Goal: Information Seeking & Learning: Find specific page/section

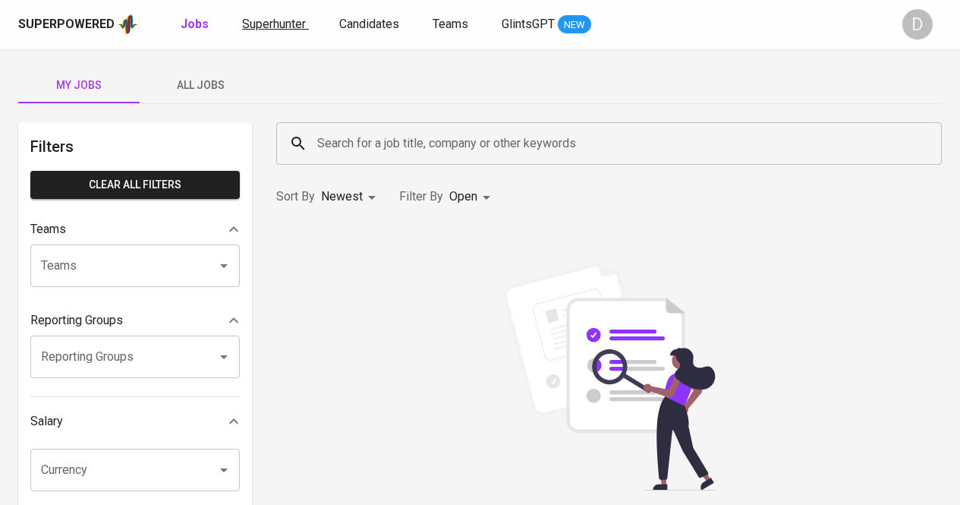
click at [289, 30] on span "Superhunter" at bounding box center [274, 24] width 64 height 14
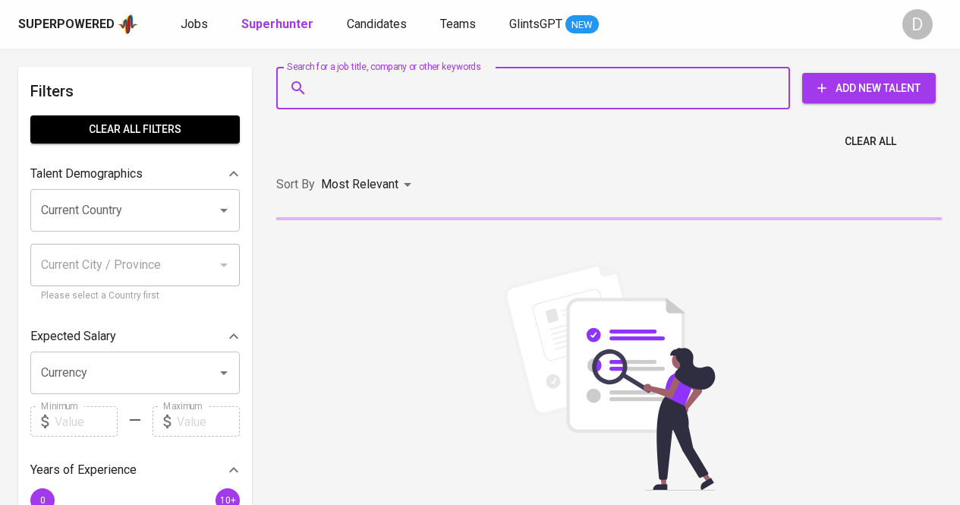
click at [370, 88] on input "Search for a job title, company or other keywords" at bounding box center [537, 88] width 447 height 29
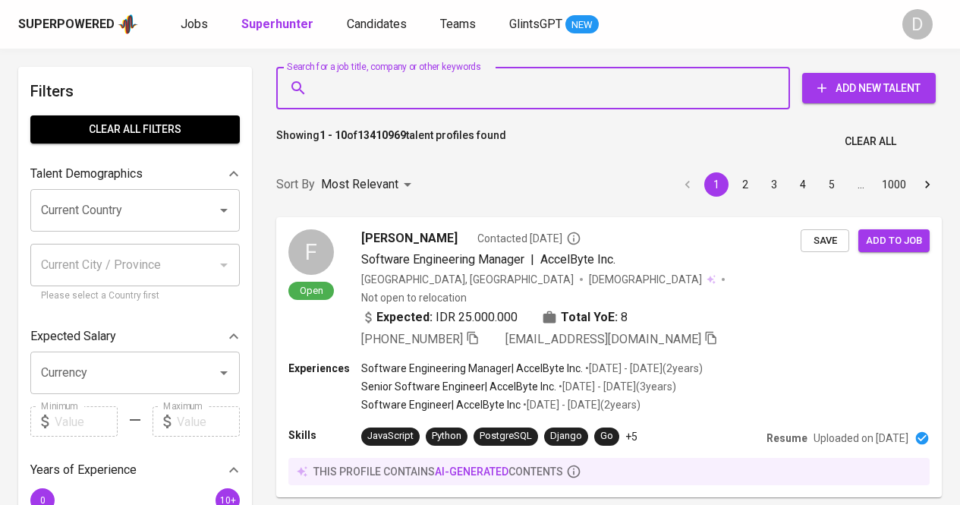
paste input "PT Ilthabi Hanbell Indonesia"
type input "PT Ilthabi Hanbell Indonesia"
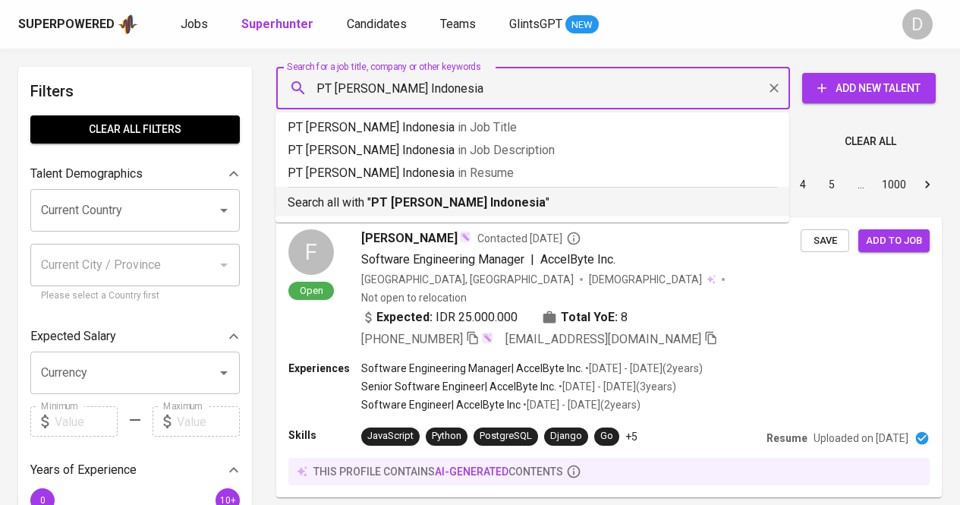
click at [367, 206] on p "Search all with " PT Ilthabi Hanbell Indonesia "" at bounding box center [533, 203] width 490 height 18
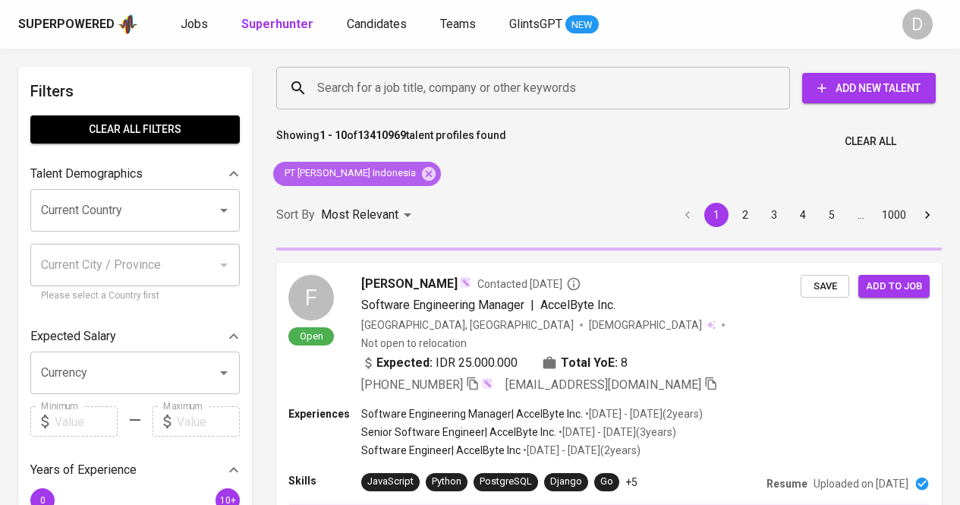
click at [351, 172] on span "PT Ilthabi Hanbell Indonesia" at bounding box center [349, 173] width 152 height 14
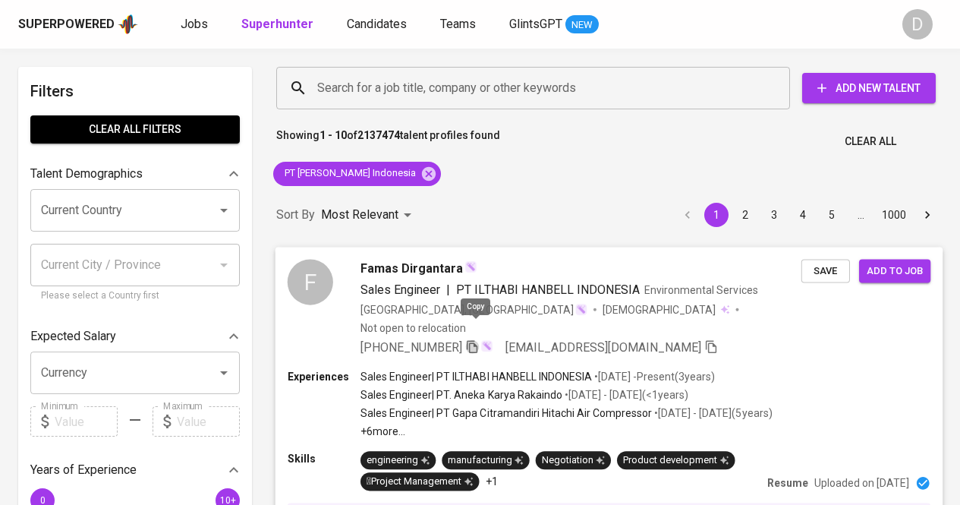
click at [475, 339] on icon "button" at bounding box center [472, 346] width 14 height 14
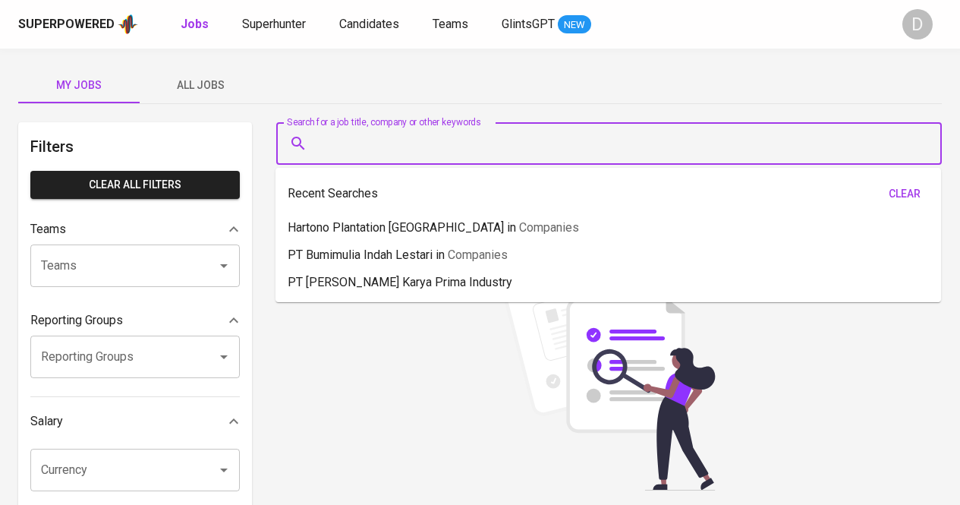
click at [388, 134] on input "Search for a job title, company or other keywords" at bounding box center [613, 143] width 599 height 29
paste input "PT Mitra Cahaya Logistik"
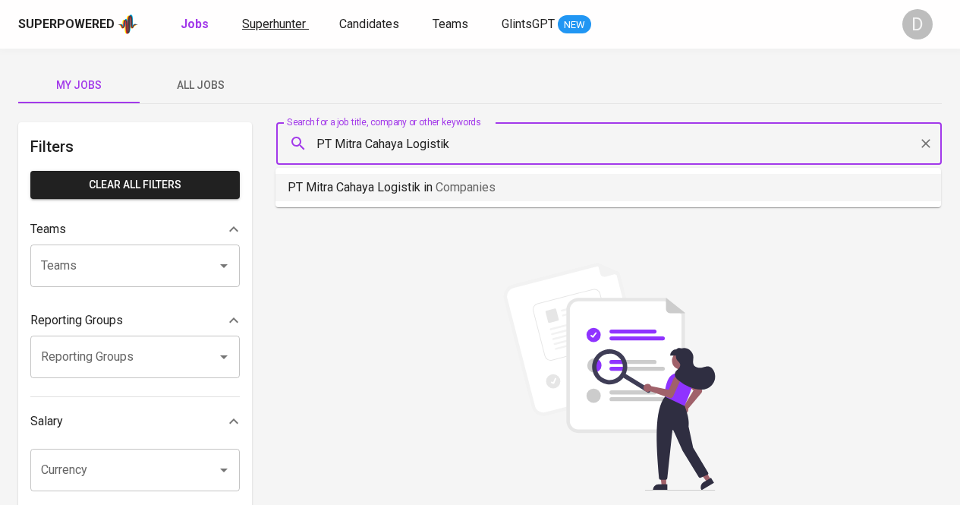
type input "PT Mitra Cahaya Logistik"
click at [273, 22] on span "Superhunter" at bounding box center [274, 24] width 64 height 14
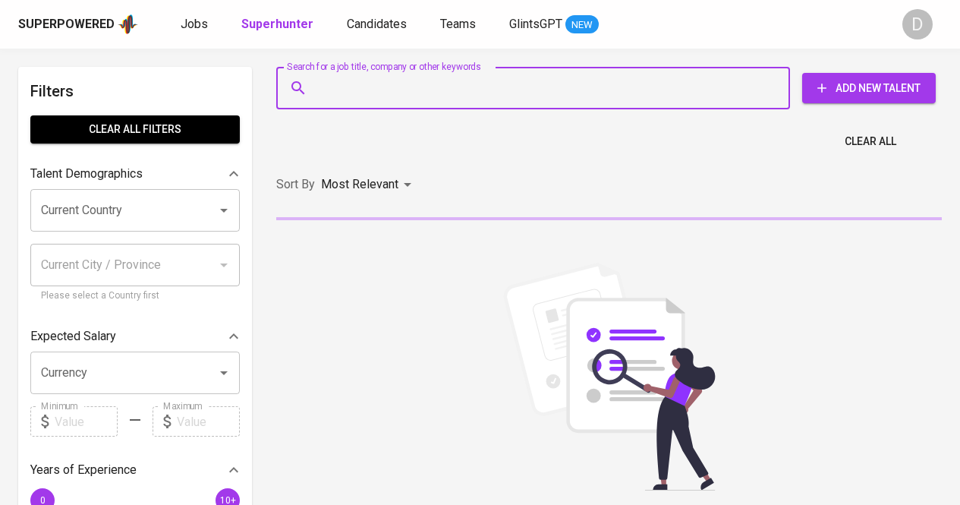
click at [412, 93] on input "Search for a job title, company or other keywords" at bounding box center [537, 88] width 447 height 29
paste input "PT Mitra Cahaya Logistik"
type input "PT Mitra Cahaya Logistik"
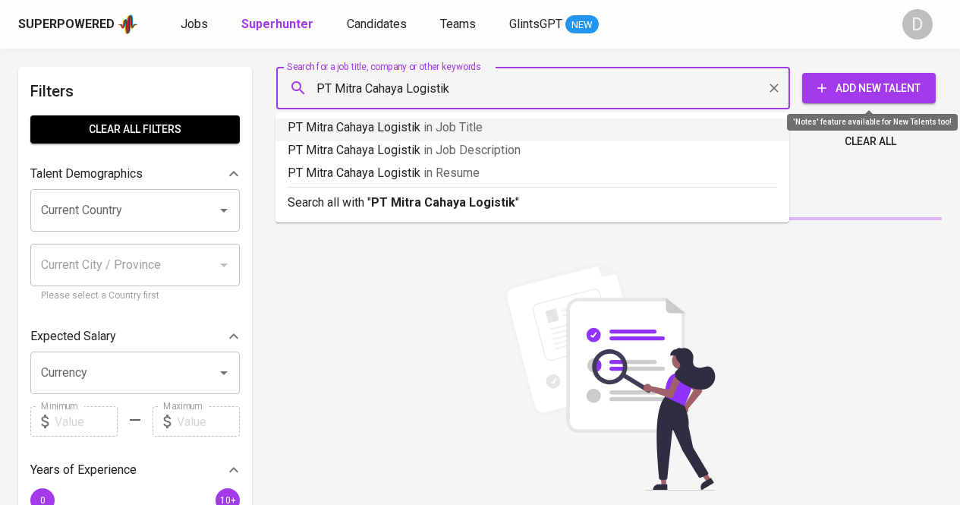
click at [508, 205] on b "PT Mitra Cahaya Logistik" at bounding box center [443, 202] width 144 height 14
click at [509, 206] on div "Sort By Most Relevant MOST_RELEVANT" at bounding box center [609, 185] width 684 height 46
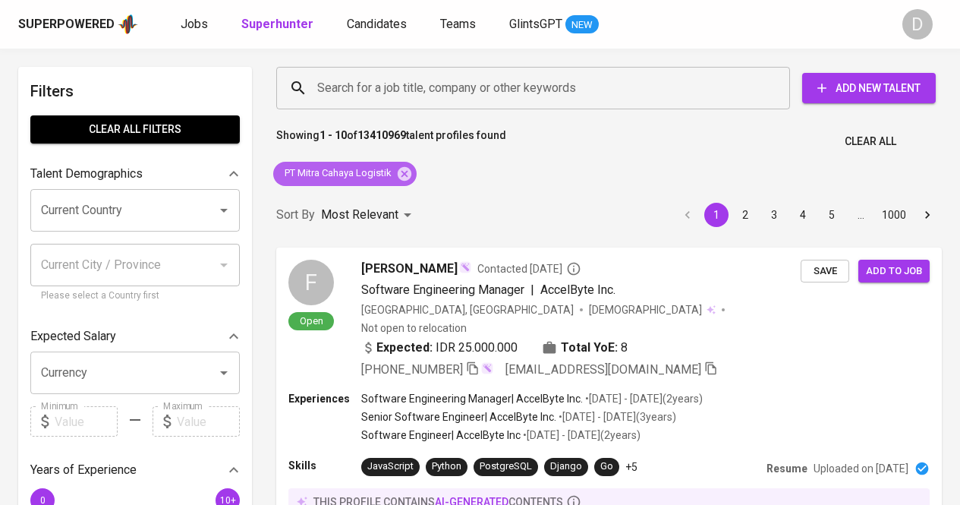
click at [371, 173] on span "PT Mitra Cahaya Logistik" at bounding box center [337, 173] width 128 height 14
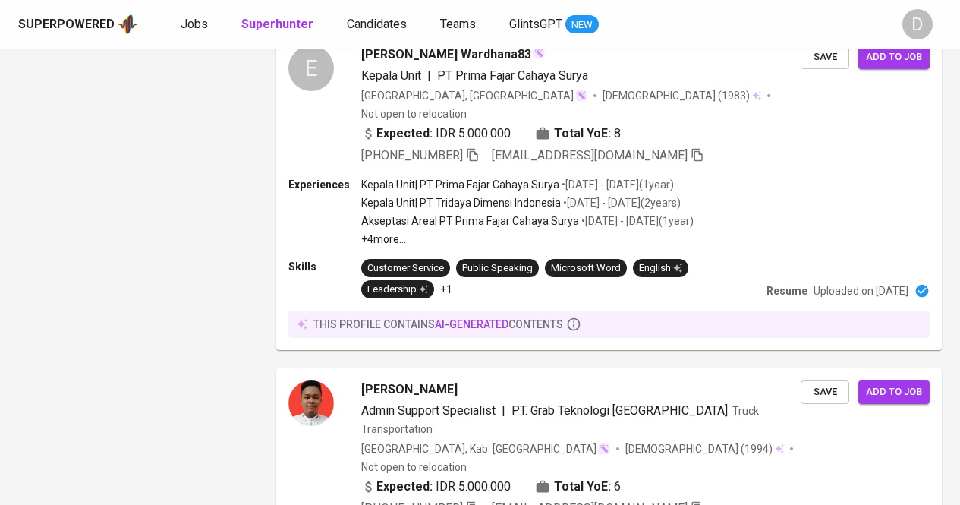
scroll to position [1508, 0]
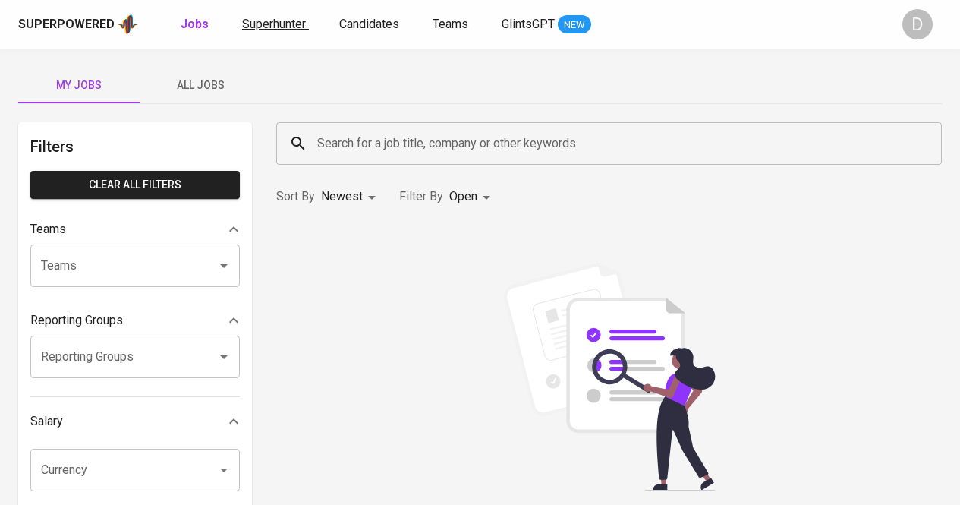
click at [274, 20] on span "Superhunter" at bounding box center [274, 24] width 64 height 14
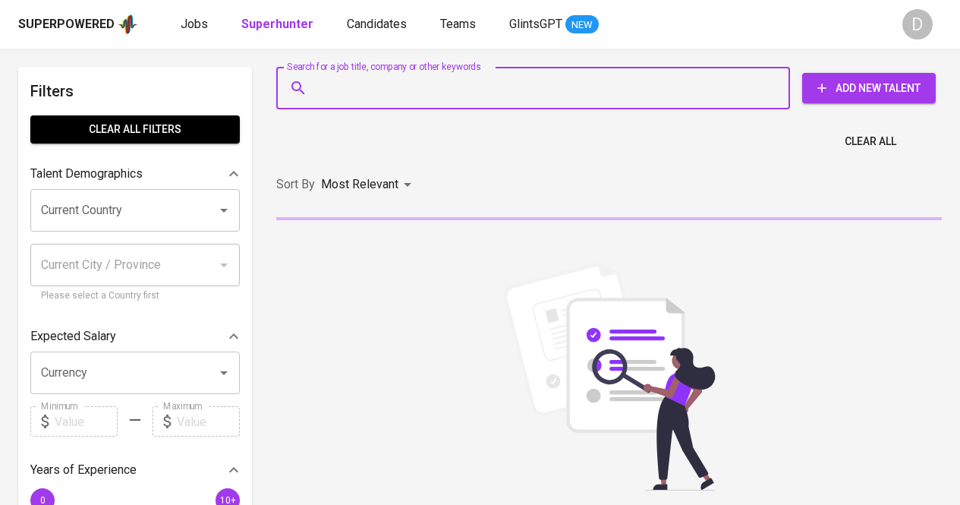
click at [427, 88] on input "Search for a job title, company or other keywords" at bounding box center [537, 88] width 447 height 29
paste input "Renneke Dayoh"
type input "Renneke Dayoh"
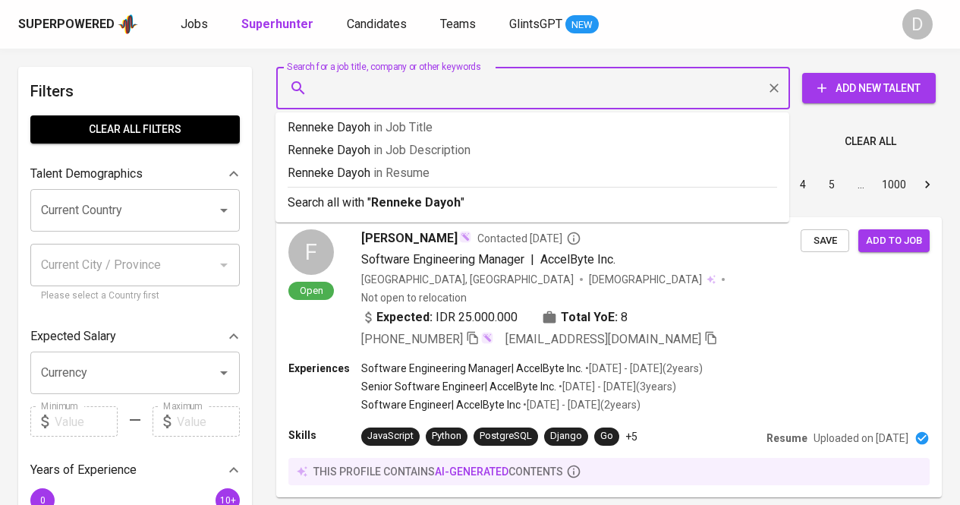
click at [390, 199] on div "Most Relevant" at bounding box center [369, 185] width 96 height 28
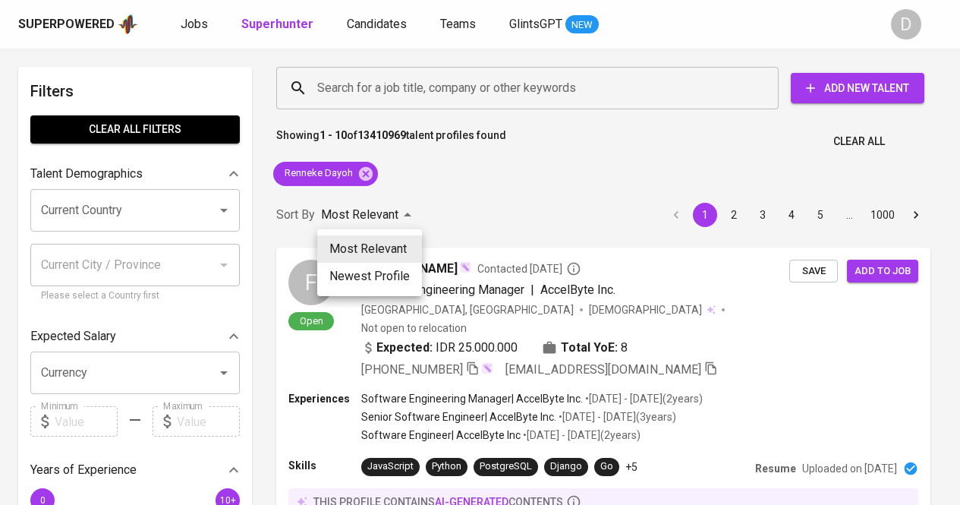
click at [486, 166] on div at bounding box center [480, 252] width 960 height 505
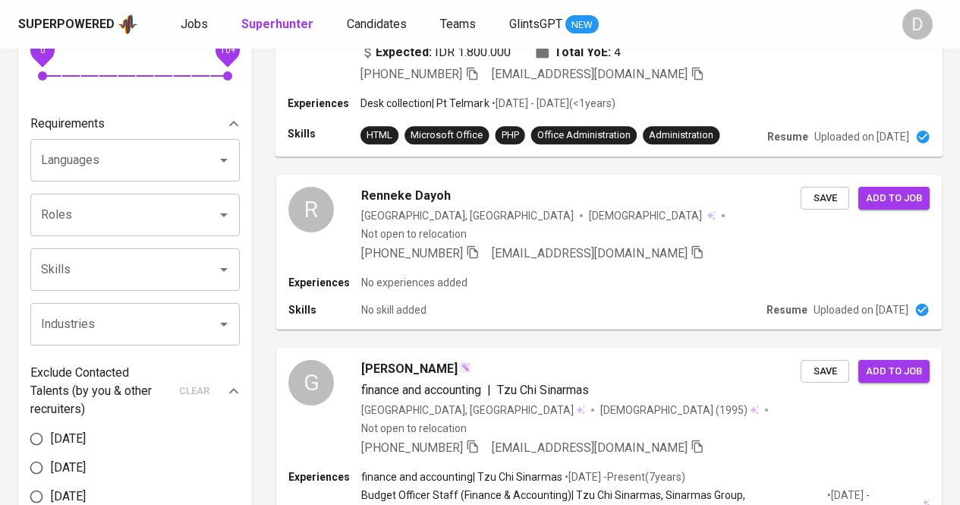
scroll to position [446, 0]
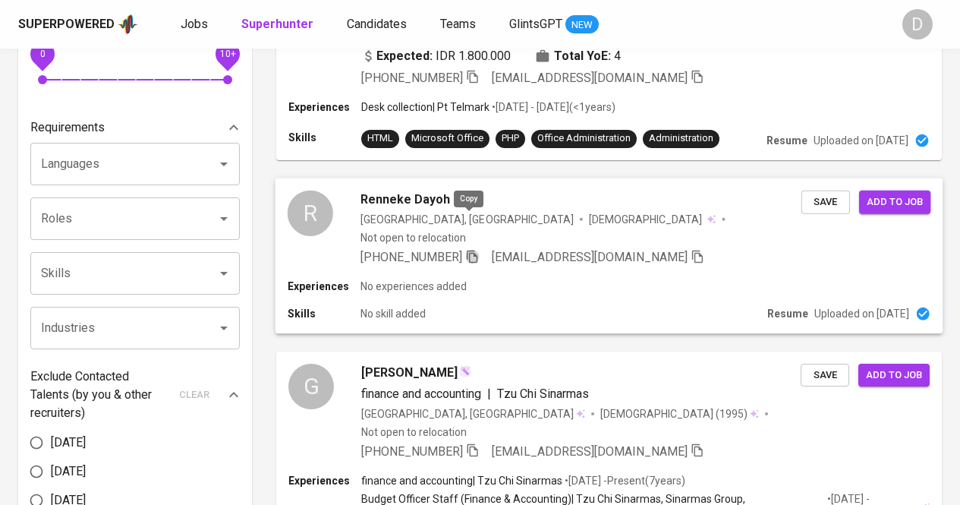
click at [468, 249] on icon "button" at bounding box center [472, 256] width 14 height 14
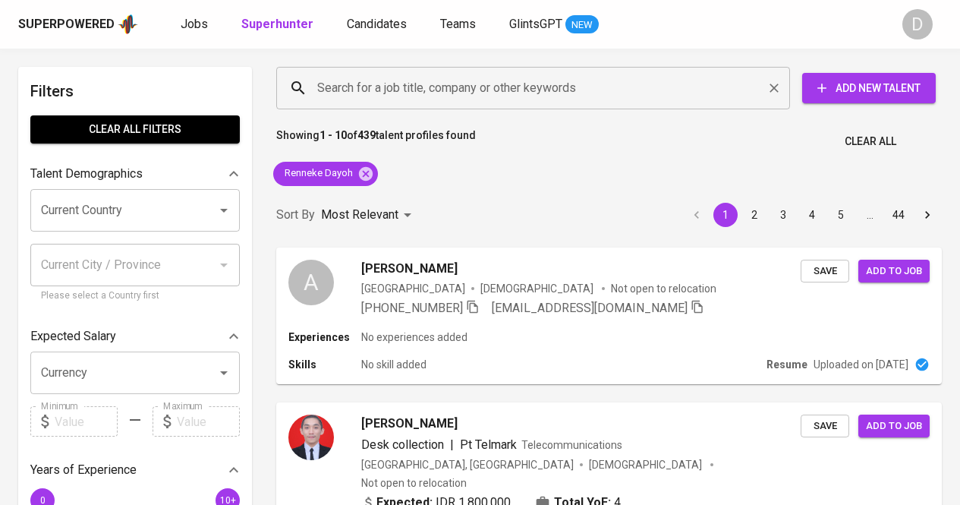
click at [516, 90] on input "Search for a job title, company or other keywords" at bounding box center [537, 88] width 447 height 29
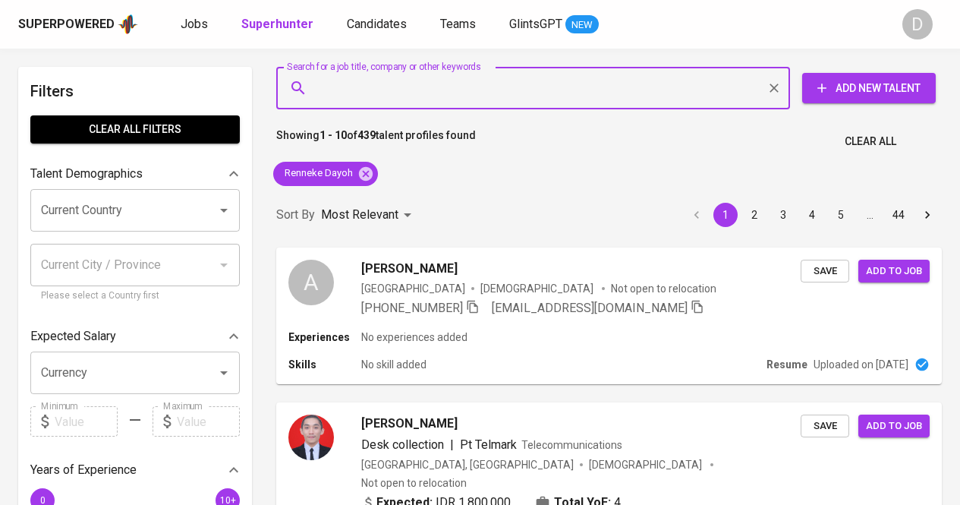
paste input "PT Arifindo Adiwarna Ariajaya"
type input "PT Arifindo Adiwarna Ariajaya"
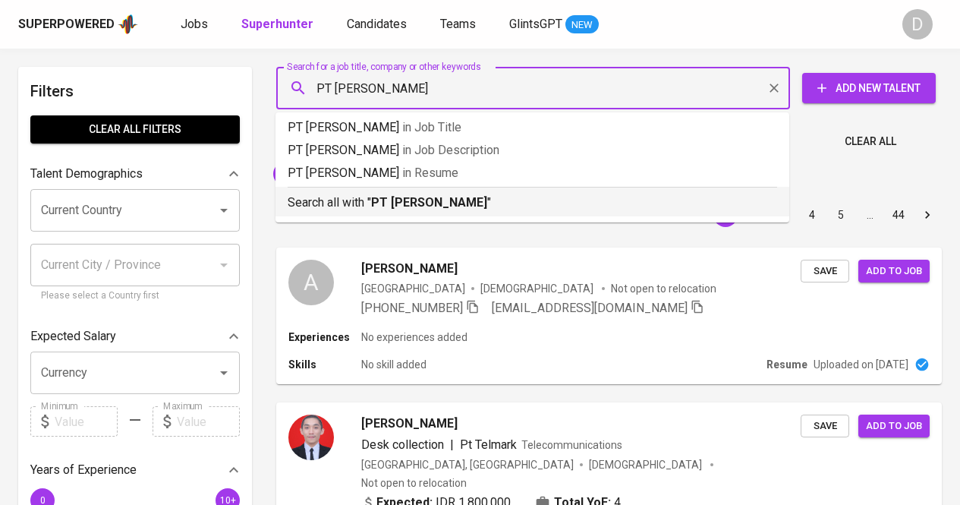
click at [487, 203] on b "PT Arifindo Adiwarna Ariajaya" at bounding box center [429, 202] width 116 height 14
click at [434, 201] on div "Sort By Most Relevant MOST_RELEVANT 1 2 3 4 5 … 44" at bounding box center [609, 215] width 684 height 46
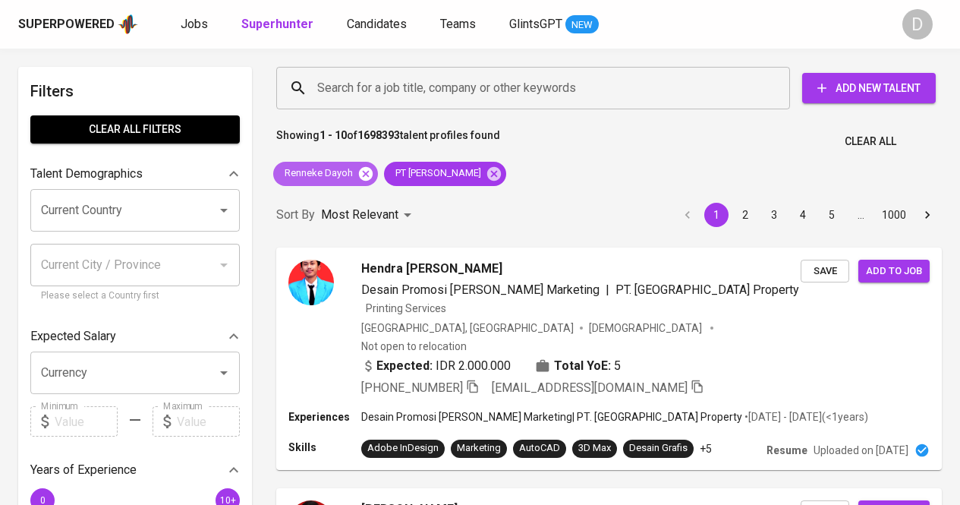
click at [365, 174] on icon at bounding box center [366, 174] width 17 height 17
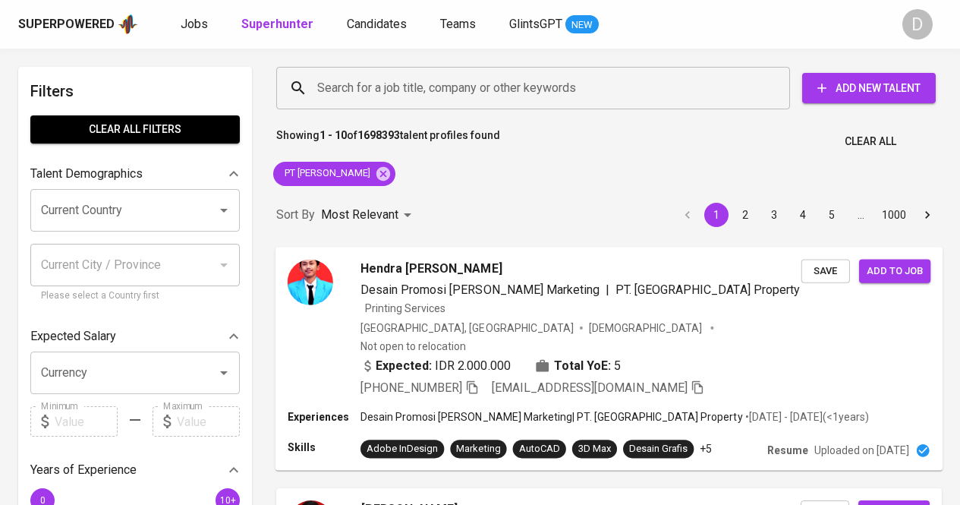
drag, startPoint x: 658, startPoint y: 323, endPoint x: 604, endPoint y: 138, distance: 192.9
click at [562, 86] on input "Search for a job title, company or other keywords" at bounding box center [537, 88] width 447 height 29
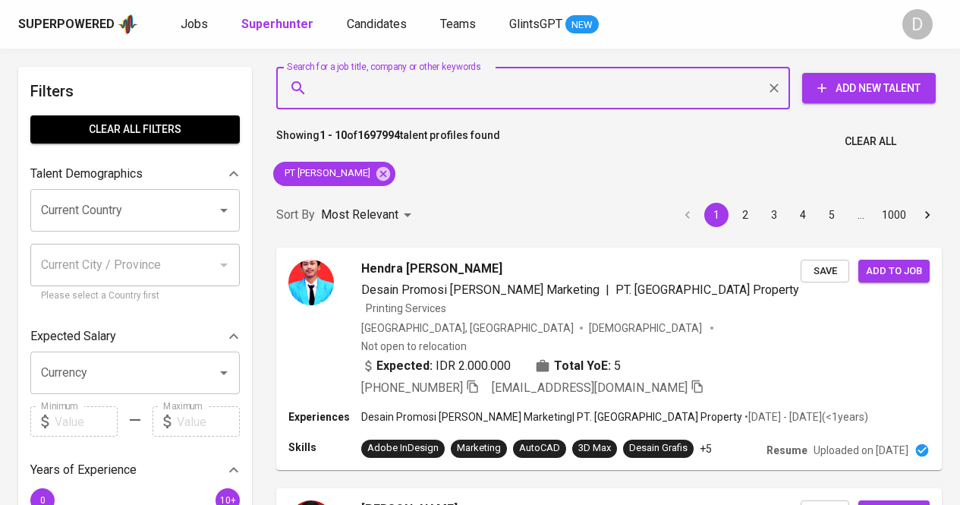
paste input "Adrian Arifindo"
type input "Adrian Arifindo"
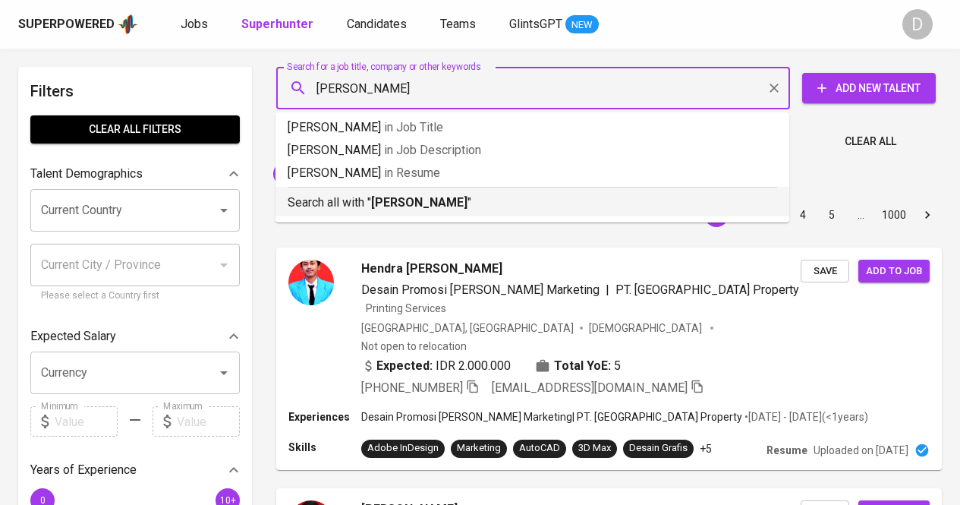
drag, startPoint x: 412, startPoint y: 208, endPoint x: 474, endPoint y: 11, distance: 206.8
click at [412, 207] on b "Adrian Arifindo" at bounding box center [419, 202] width 96 height 14
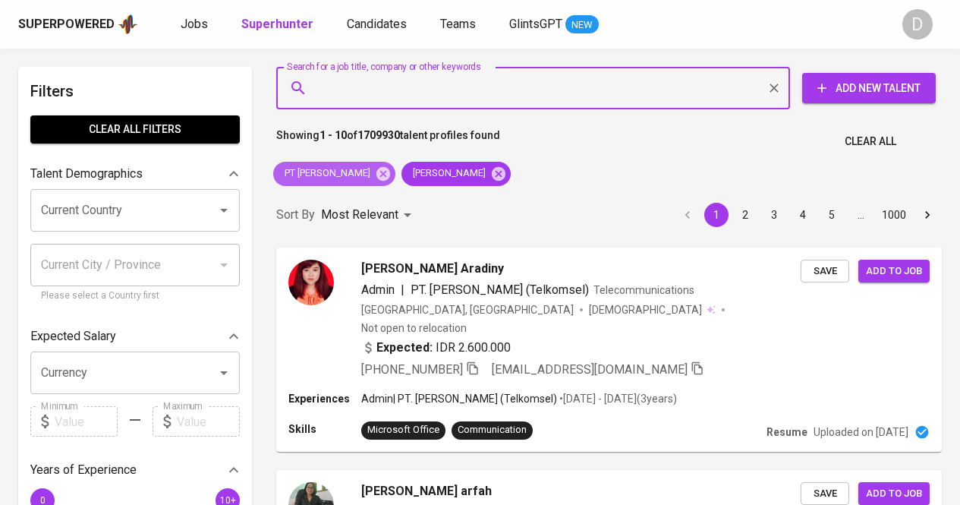
drag, startPoint x: 431, startPoint y: 172, endPoint x: 595, endPoint y: 9, distance: 230.9
click at [390, 172] on icon at bounding box center [384, 173] width 14 height 14
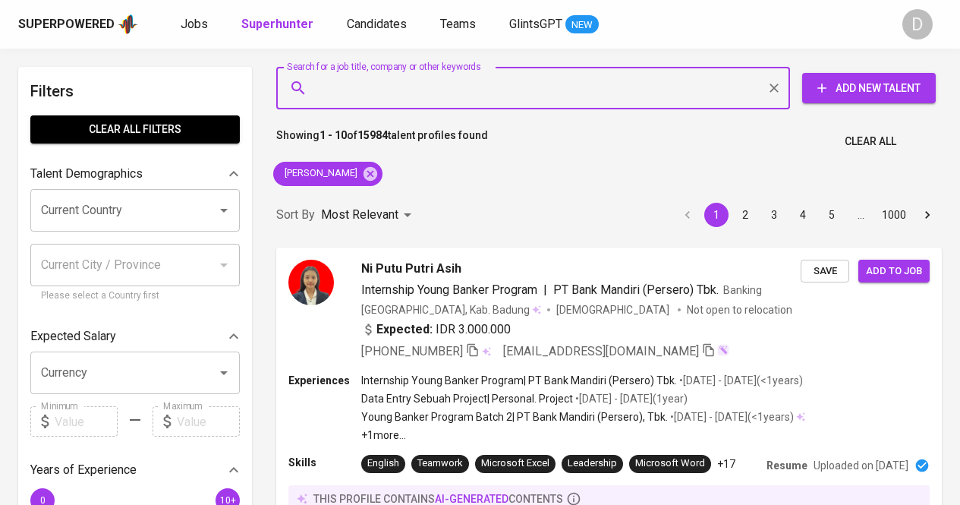
click at [416, 93] on input "Search for a job title, company or other keywords" at bounding box center [537, 88] width 447 height 29
paste input "Famas Dirgantara"
type input "Famas Dirgantara"
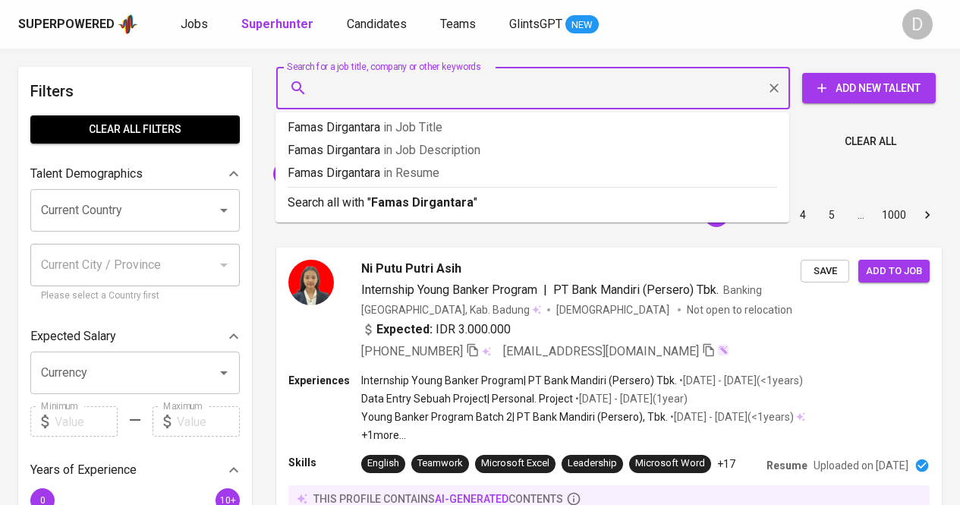
click at [669, 94] on input "Search for a job title, company or other keywords" at bounding box center [537, 88] width 447 height 29
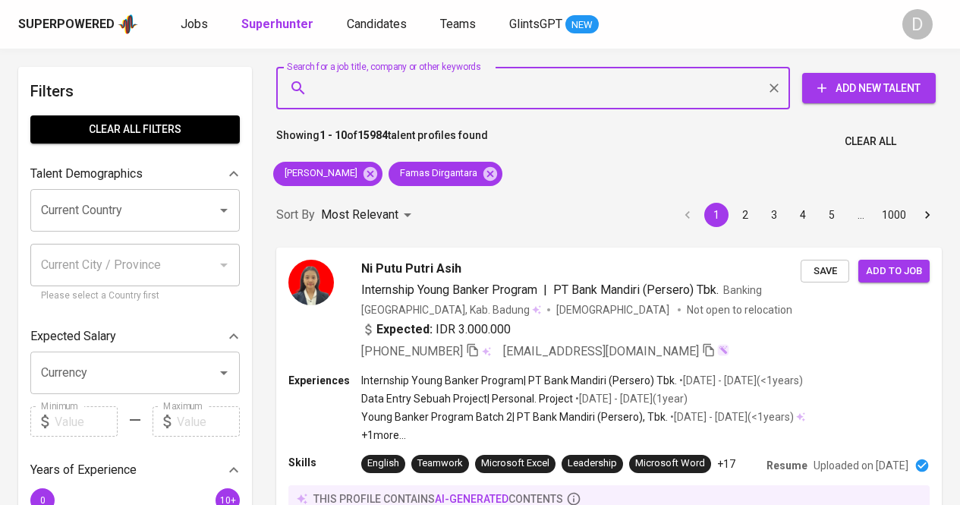
type input "Famas Dirgantara"
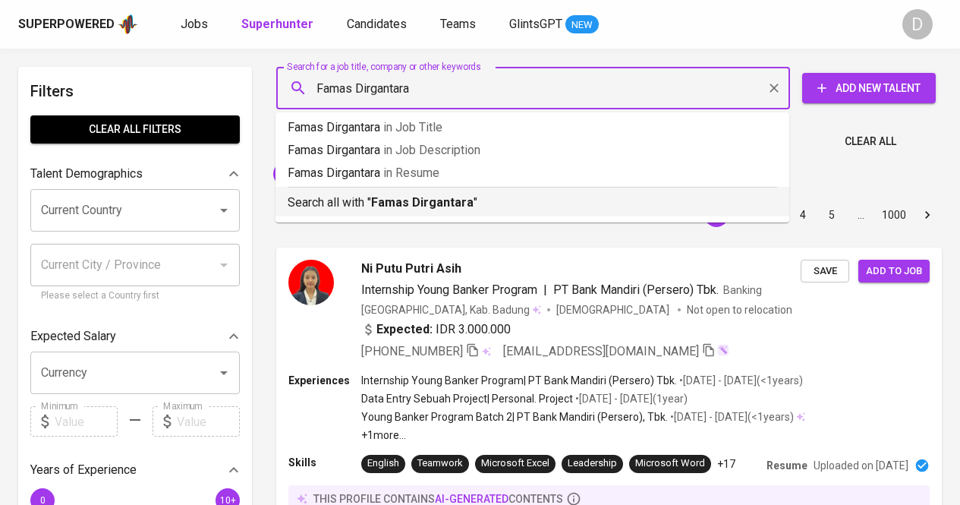
click at [449, 199] on b "Famas Dirgantara" at bounding box center [422, 202] width 103 height 14
click at [449, 199] on div "Sort By Most Relevant MOST_RELEVANT 1 2 3 4 5 … 1000" at bounding box center [609, 215] width 684 height 46
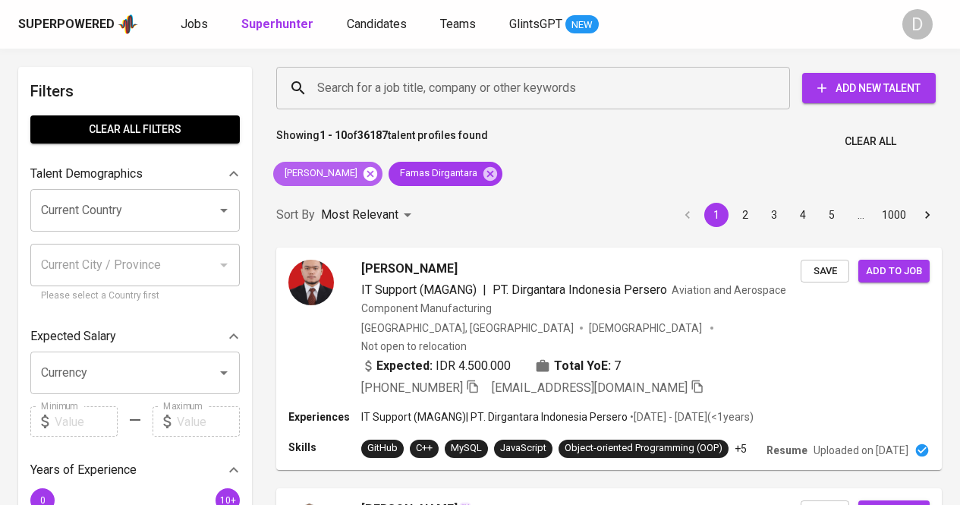
click at [370, 175] on icon at bounding box center [371, 173] width 14 height 14
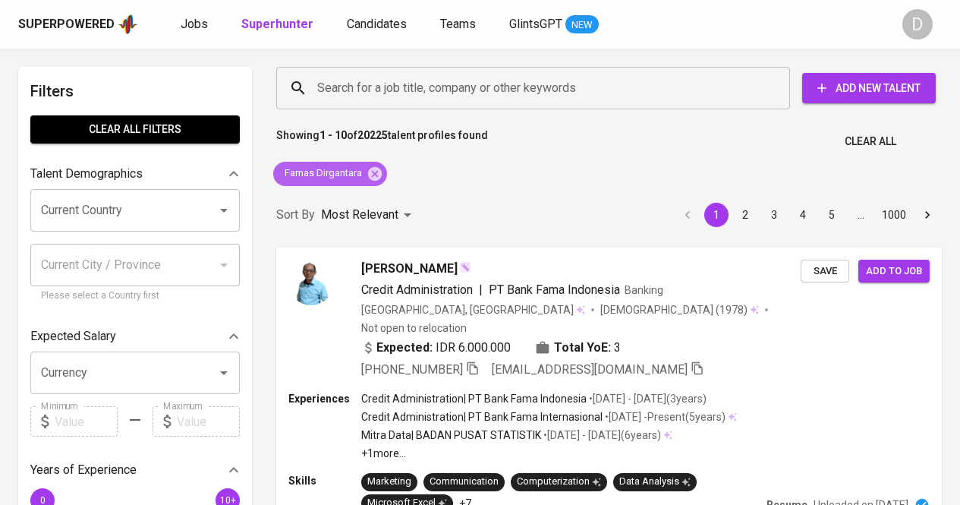
click at [337, 169] on span "Famas Dirgantara" at bounding box center [322, 173] width 98 height 14
click at [347, 168] on span "Famas Dirgantara" at bounding box center [322, 173] width 98 height 14
click at [336, 177] on span "Famas Dirgantara" at bounding box center [322, 173] width 98 height 14
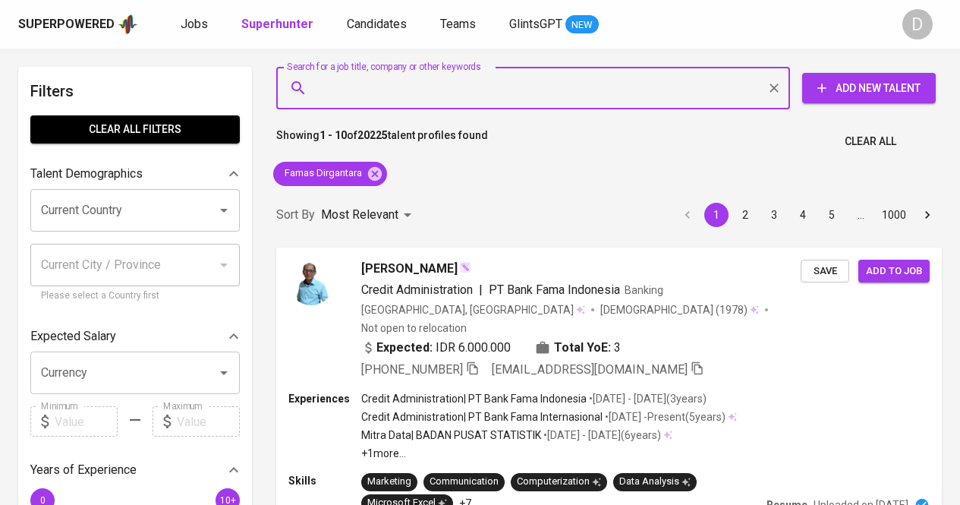
click at [426, 93] on input "Search for a job title, company or other keywords" at bounding box center [537, 88] width 447 height 29
paste input "[PERSON_NAME] Indonesia"
type input "[PERSON_NAME] Indonesia"
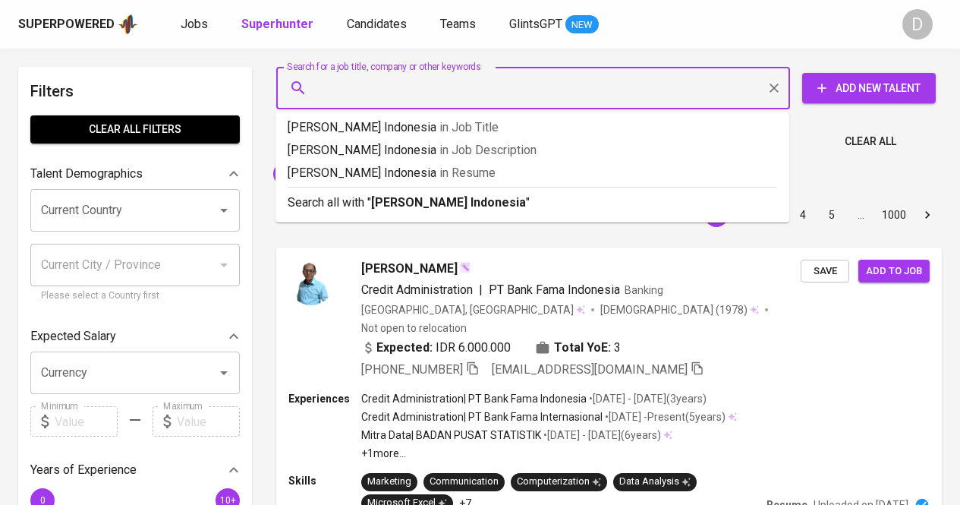
click at [502, 213] on div "Sort By Most Relevant MOST_RELEVANT 1 2 3 4 5 … 1000" at bounding box center [609, 215] width 684 height 46
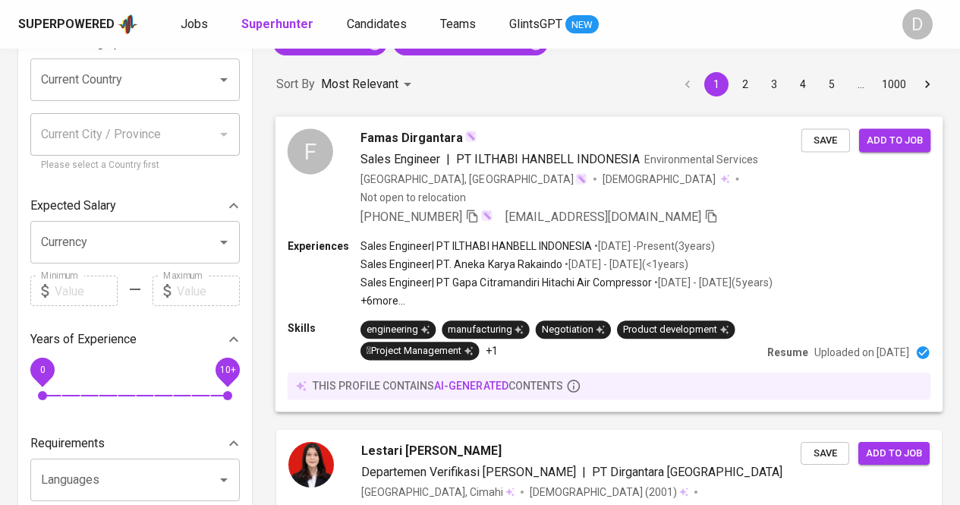
scroll to position [131, 0]
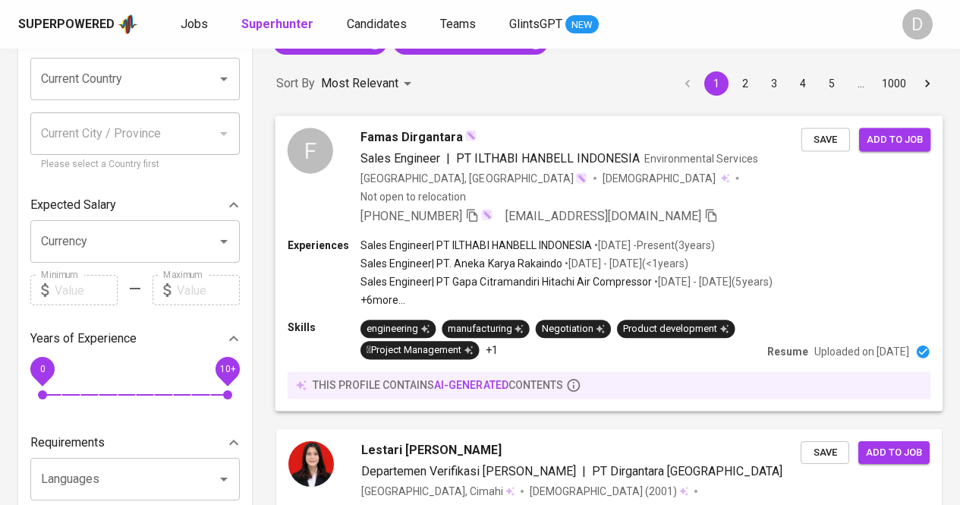
click at [869, 250] on div "Experiences Sales Engineer | PT [PERSON_NAME] [GEOGRAPHIC_DATA] • [DATE] - Pres…" at bounding box center [610, 272] width 644 height 70
